Goal: Task Accomplishment & Management: Manage account settings

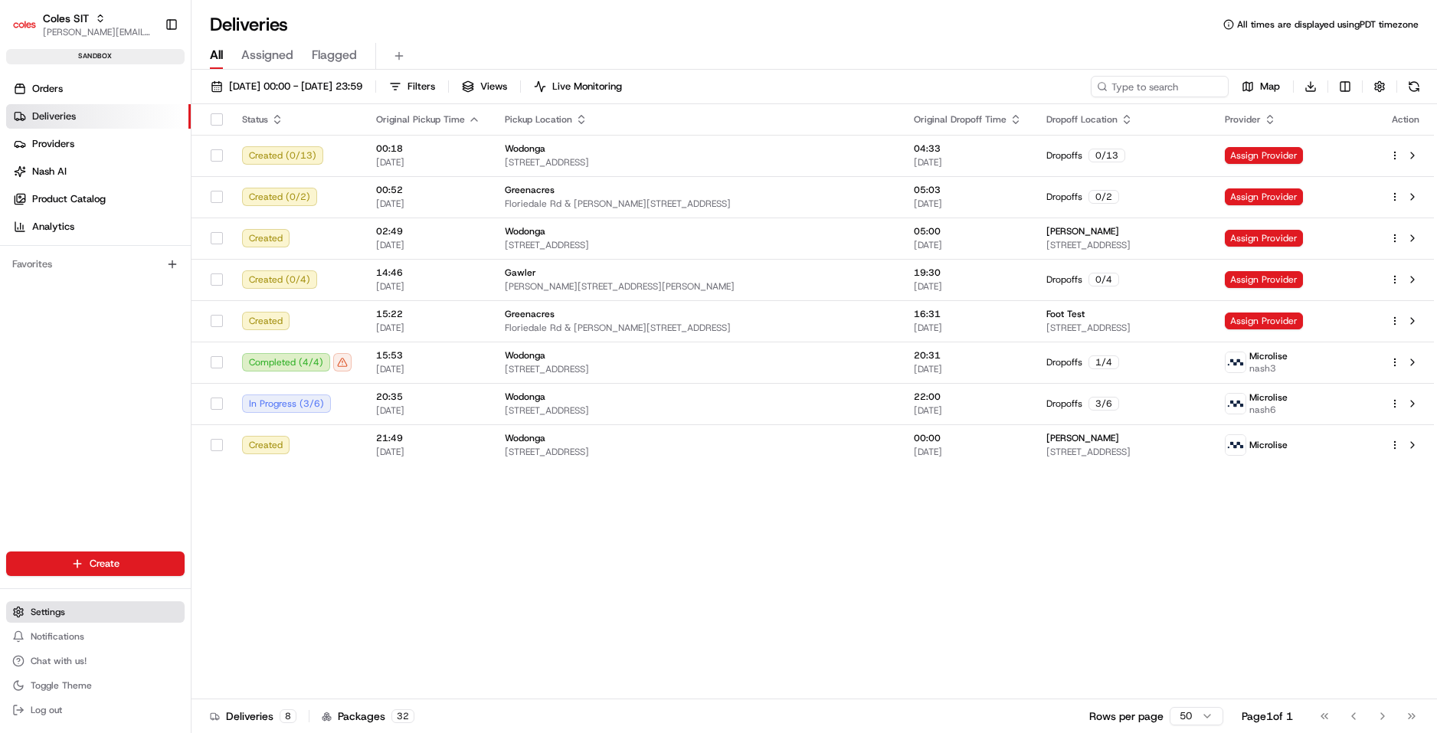
click at [54, 608] on span "Settings" at bounding box center [48, 612] width 34 height 12
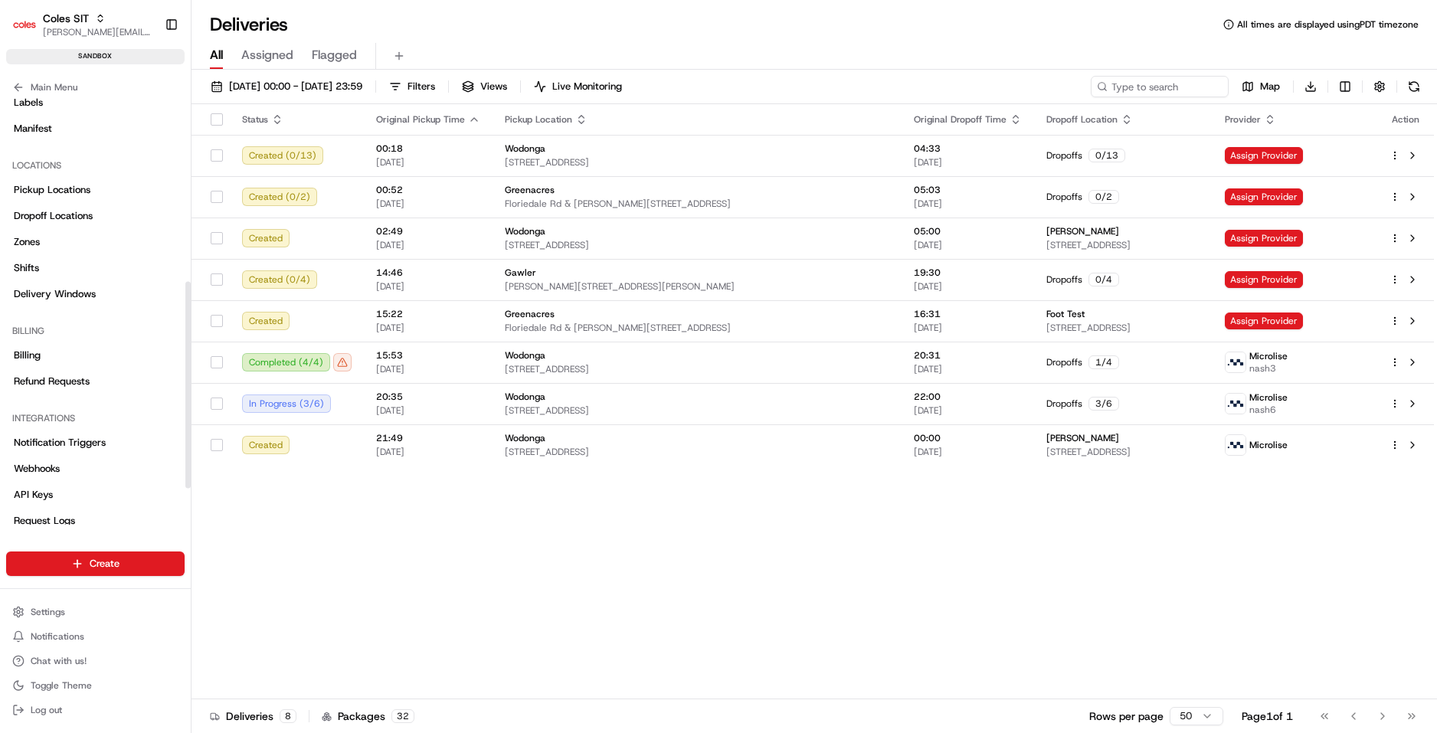
scroll to position [454, 0]
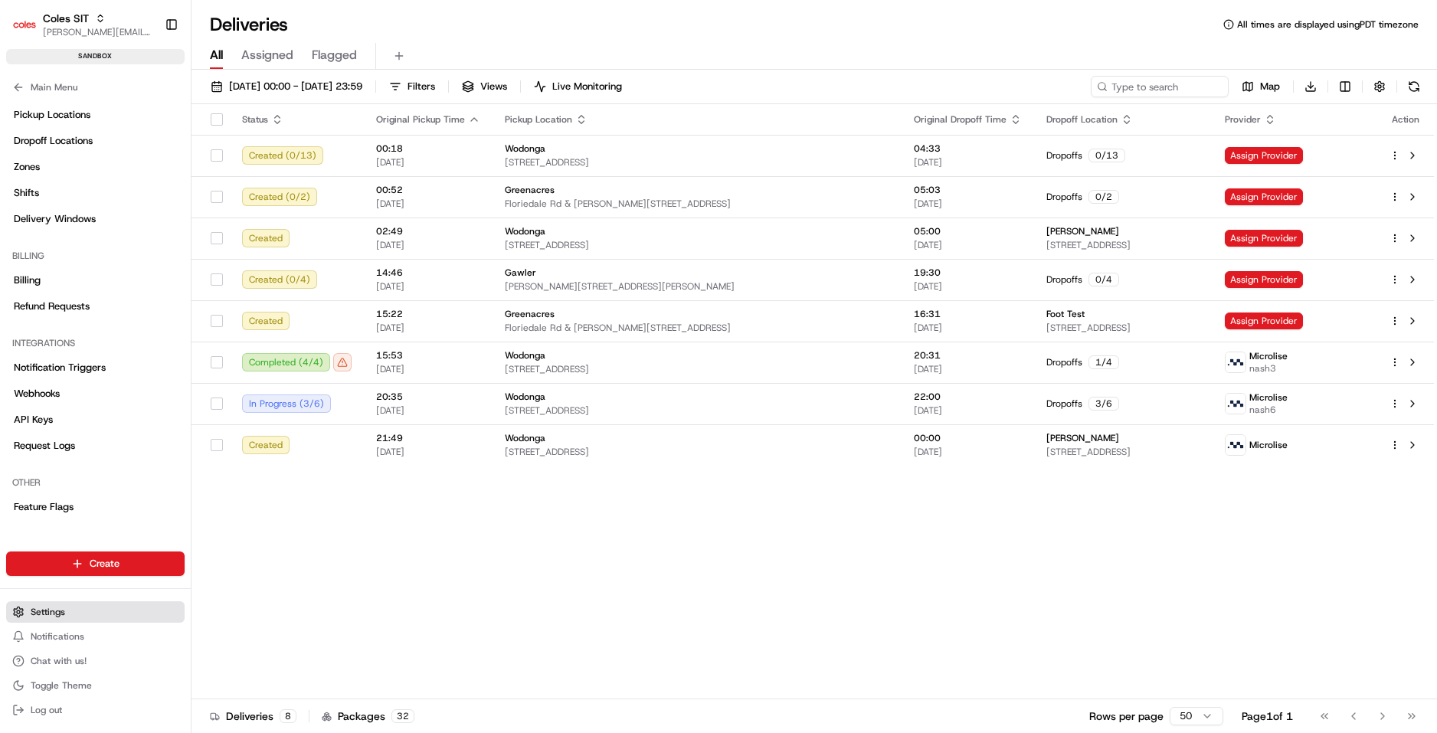
click at [60, 614] on span "Settings" at bounding box center [48, 612] width 34 height 12
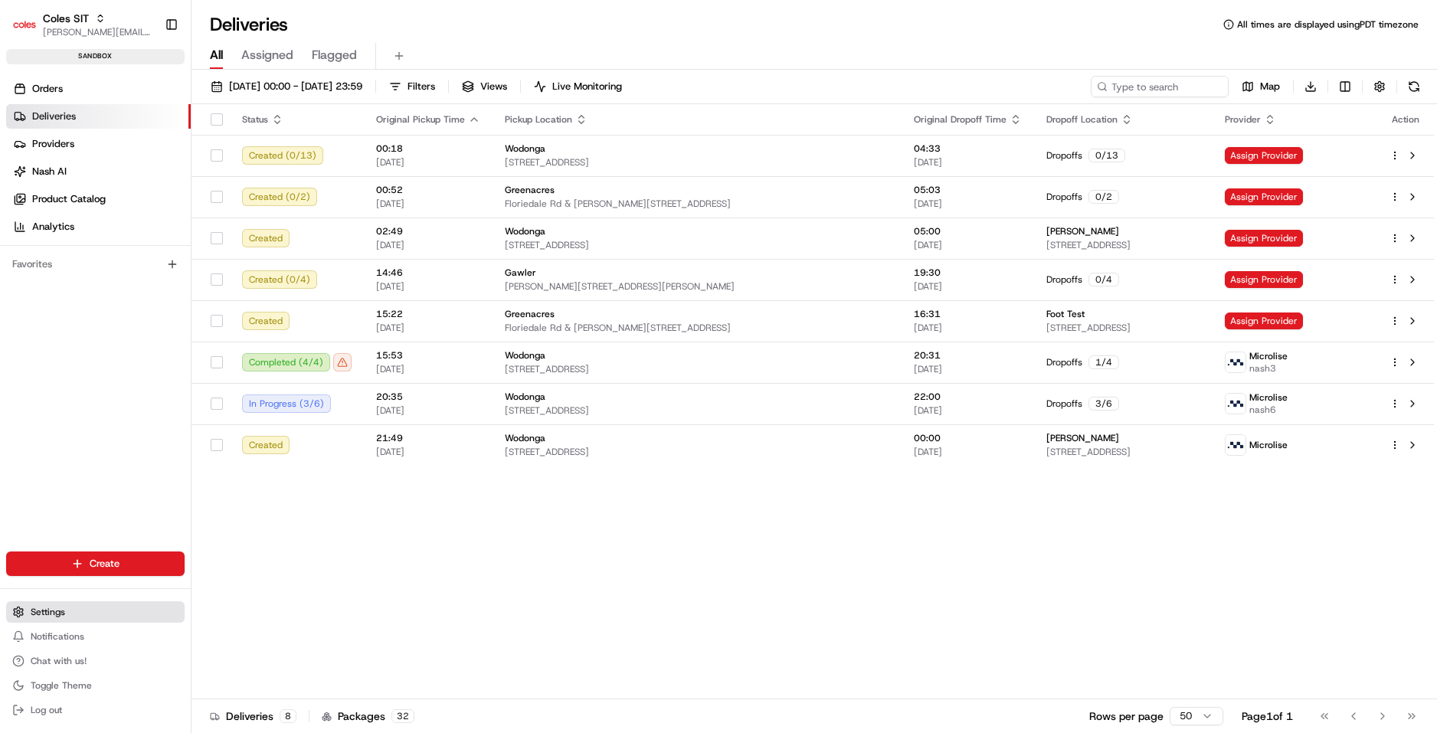
click at [49, 619] on button "Settings" at bounding box center [95, 611] width 178 height 21
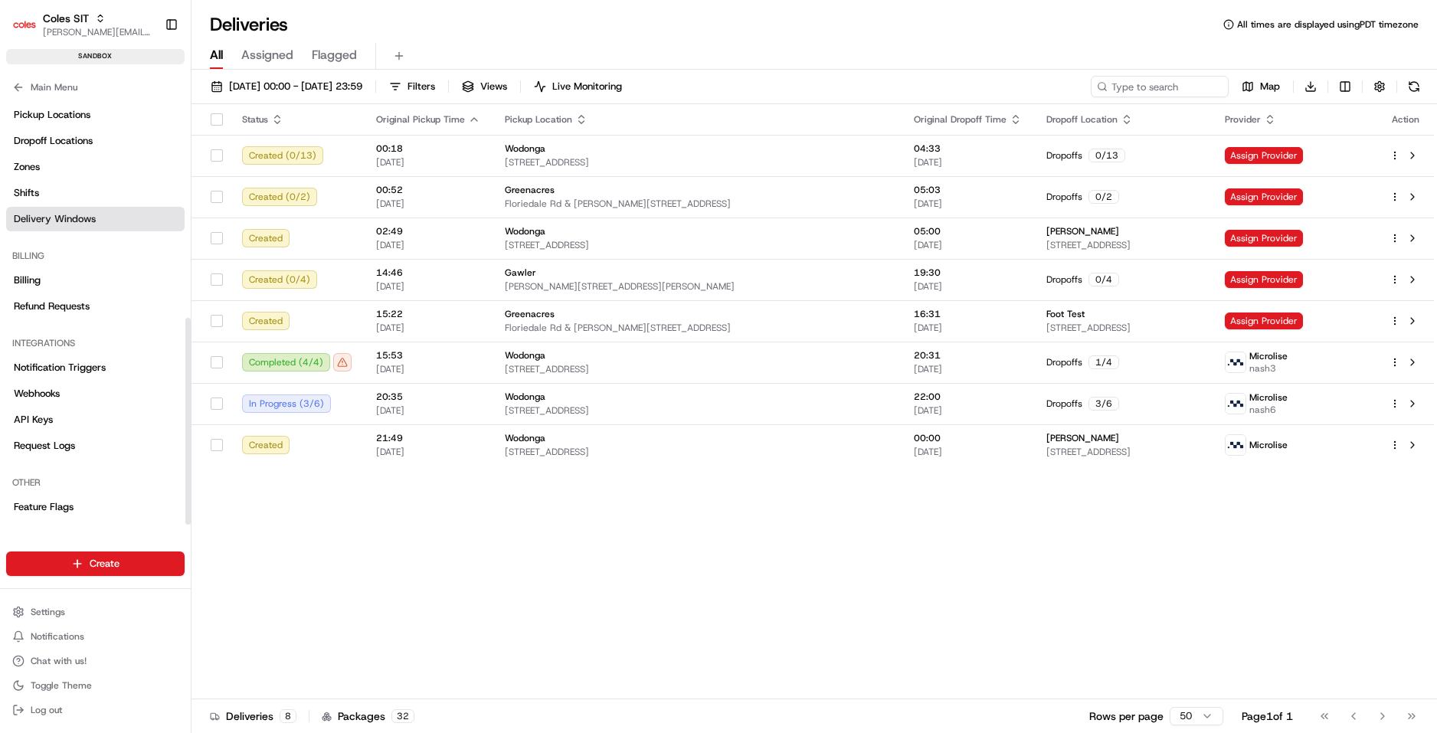
click at [68, 223] on span "Delivery Windows" at bounding box center [55, 219] width 82 height 14
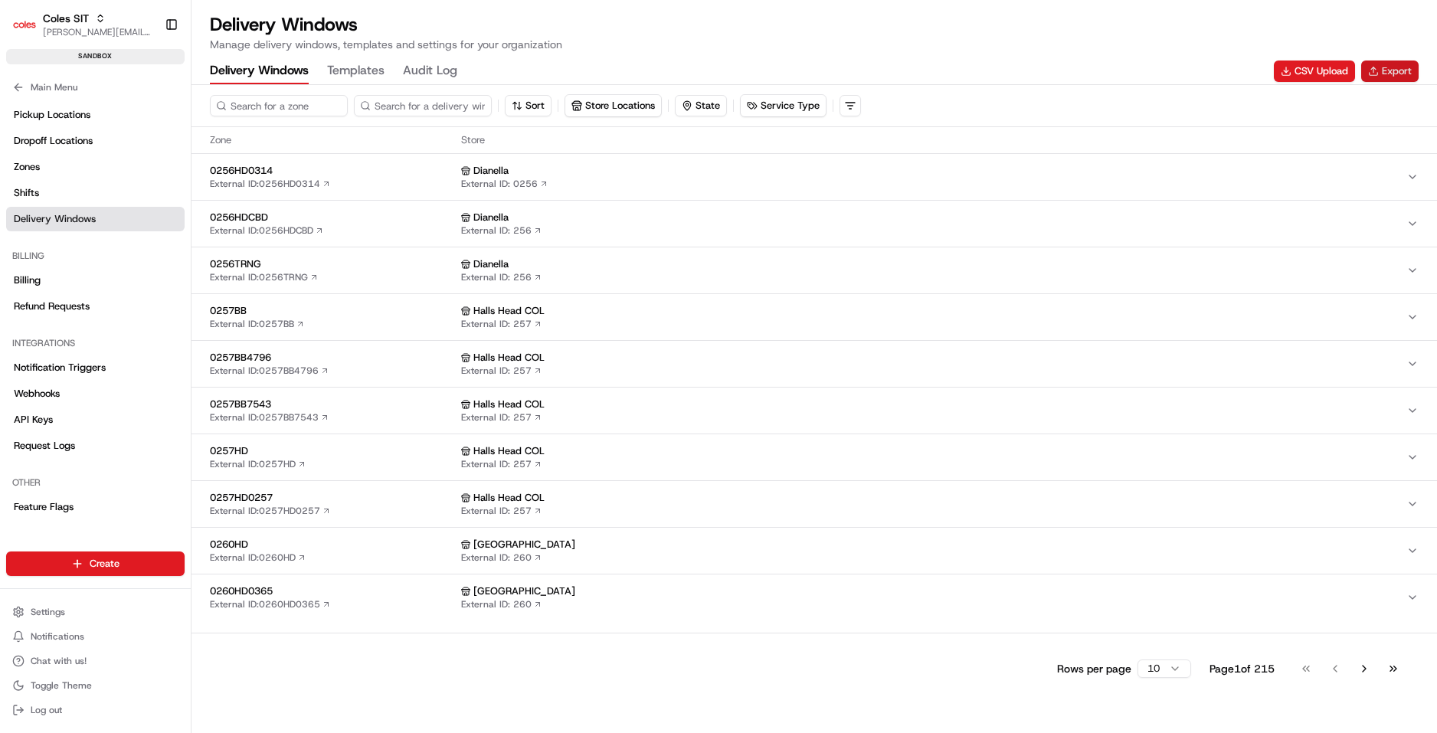
click at [1397, 77] on button "Export" at bounding box center [1389, 71] width 57 height 21
